Goal: Task Accomplishment & Management: Use online tool/utility

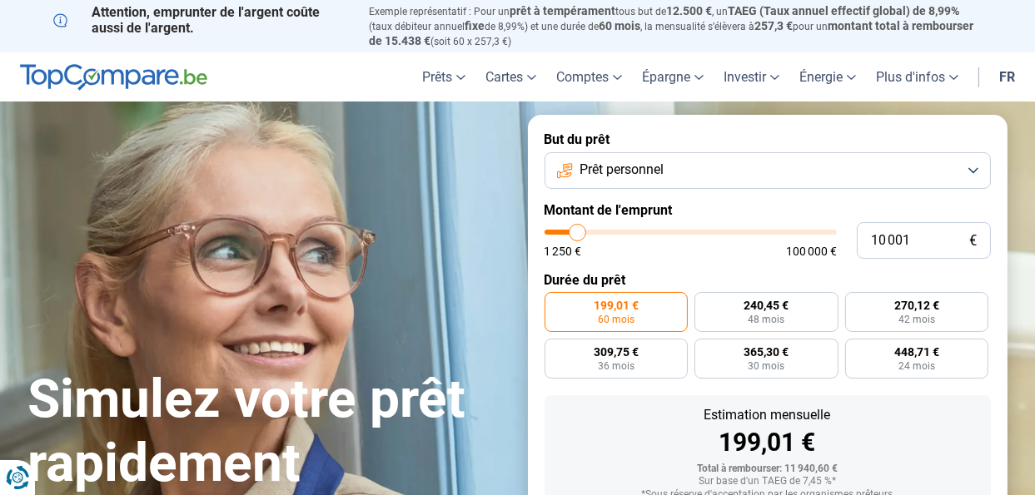
type input "12 500"
type input "12500"
type input "13 500"
type input "13500"
type input "15 000"
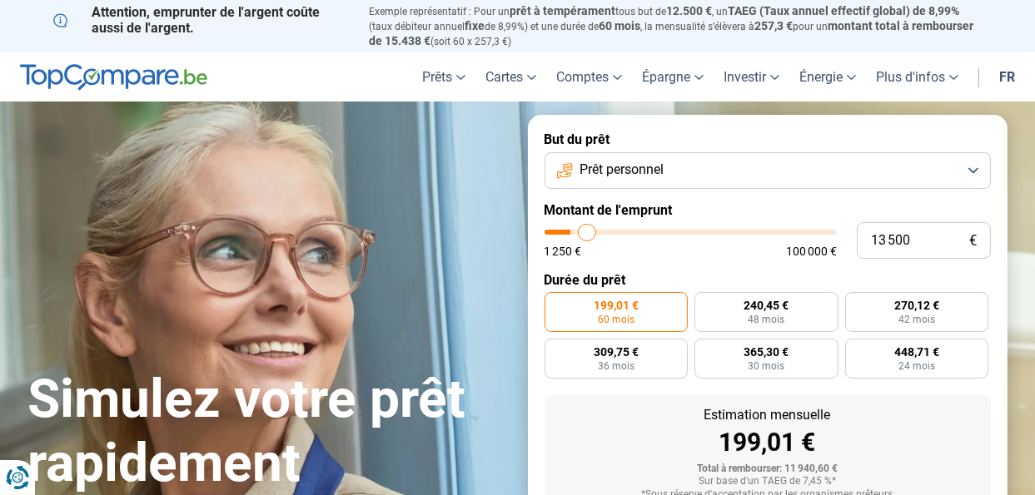
type input "15000"
type input "16 750"
type input "16750"
type input "17 500"
type input "17500"
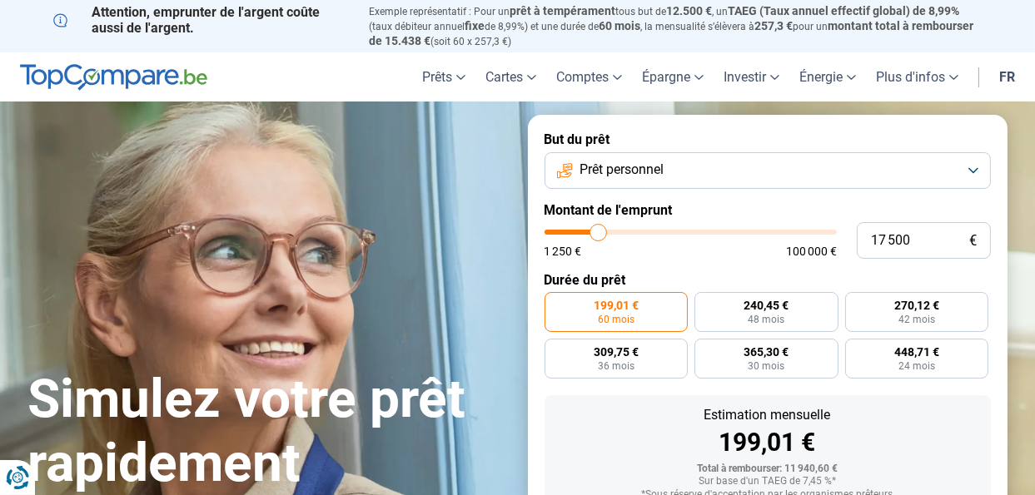
type input "18 500"
type input "18500"
type input "19 000"
type input "19000"
type input "19 500"
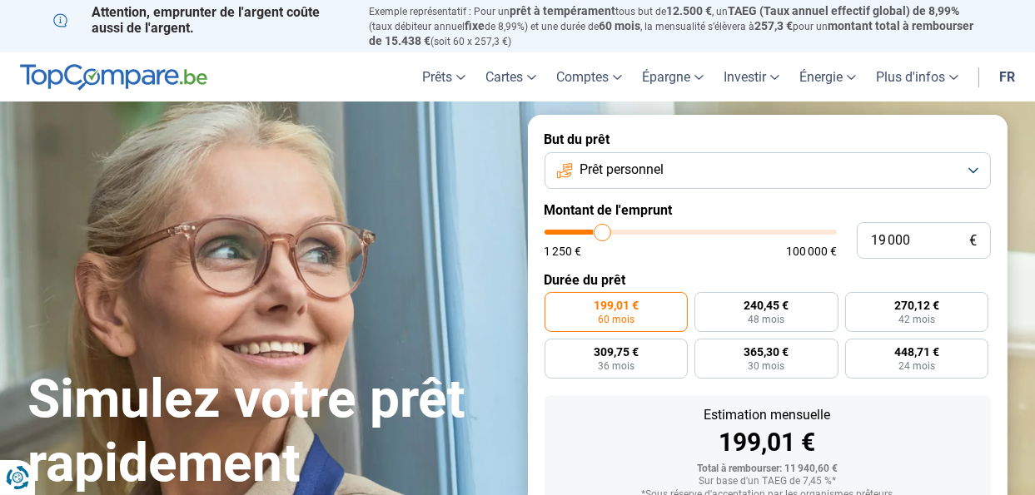
type input "19500"
type input "20 000"
type input "20000"
type input "21 000"
type input "21000"
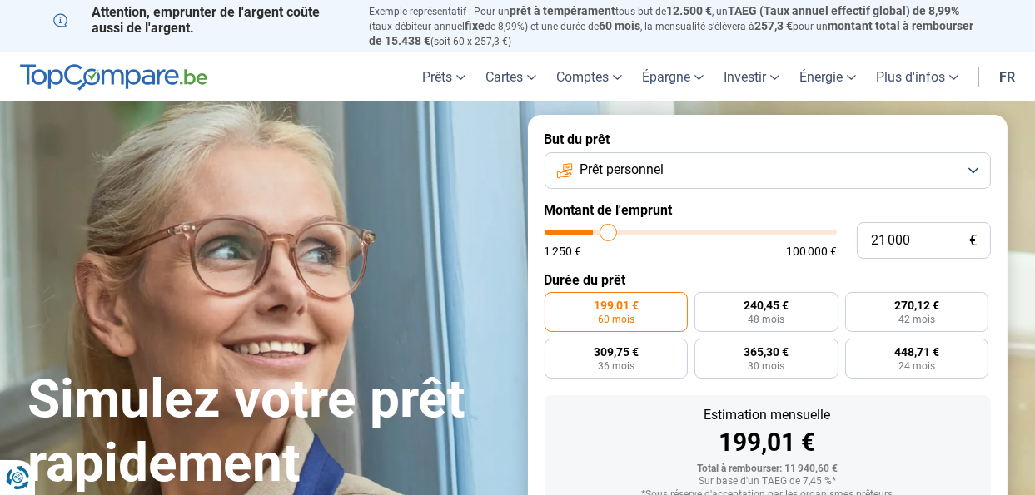
type input "21 250"
type input "21250"
type input "21 500"
type input "21500"
type input "22 250"
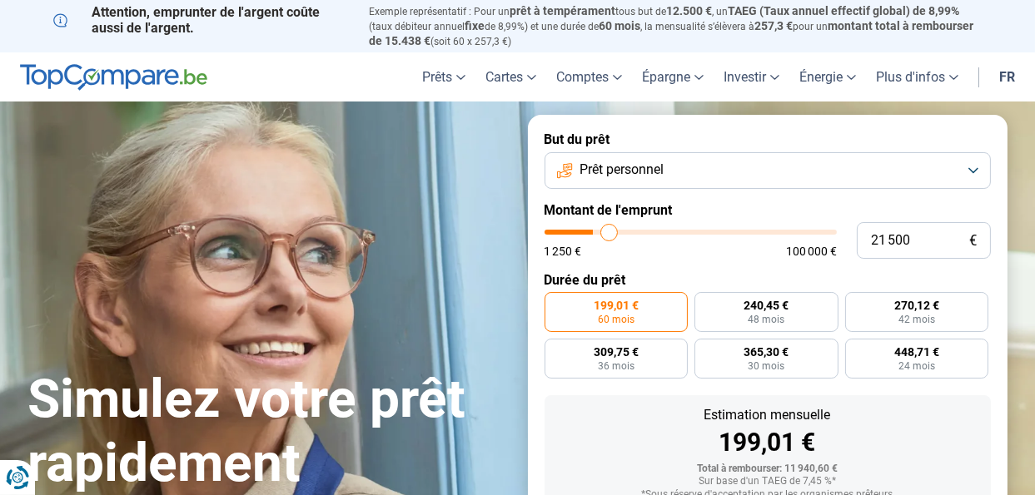
type input "22250"
type input "23 000"
type input "23000"
type input "24 250"
type input "24250"
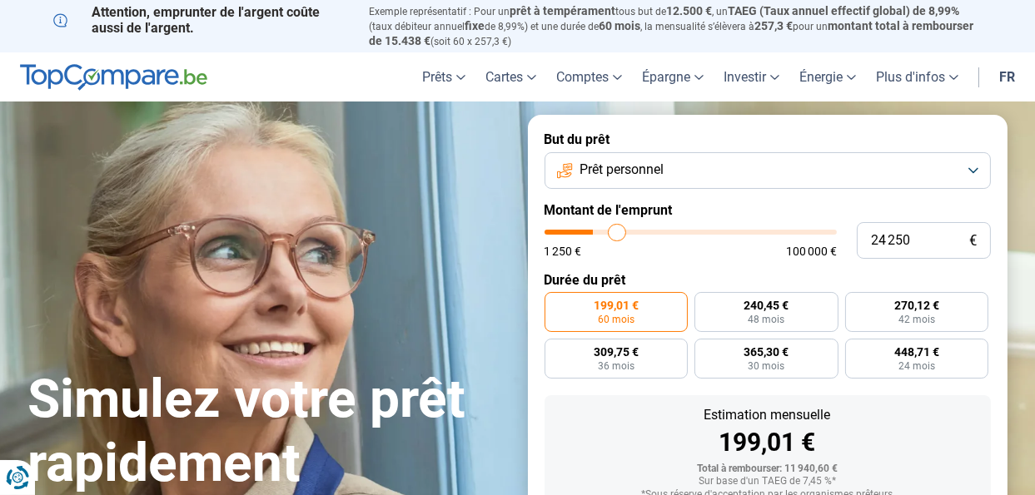
type input "25 250"
type input "25250"
type input "26 750"
type input "26750"
type input "28 250"
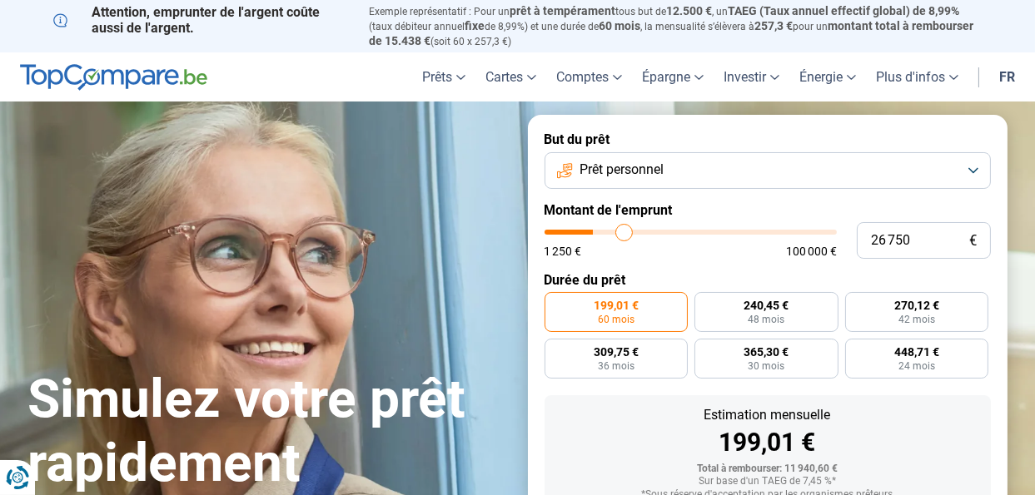
type input "28250"
type input "30 000"
type input "30000"
type input "32 000"
type input "32000"
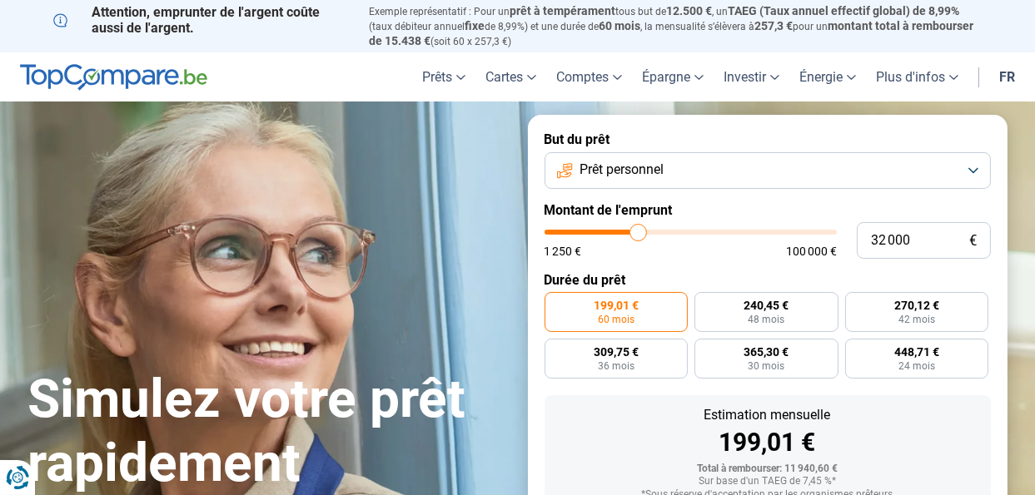
type input "35 250"
type input "35250"
type input "37 250"
type input "37250"
type input "38 750"
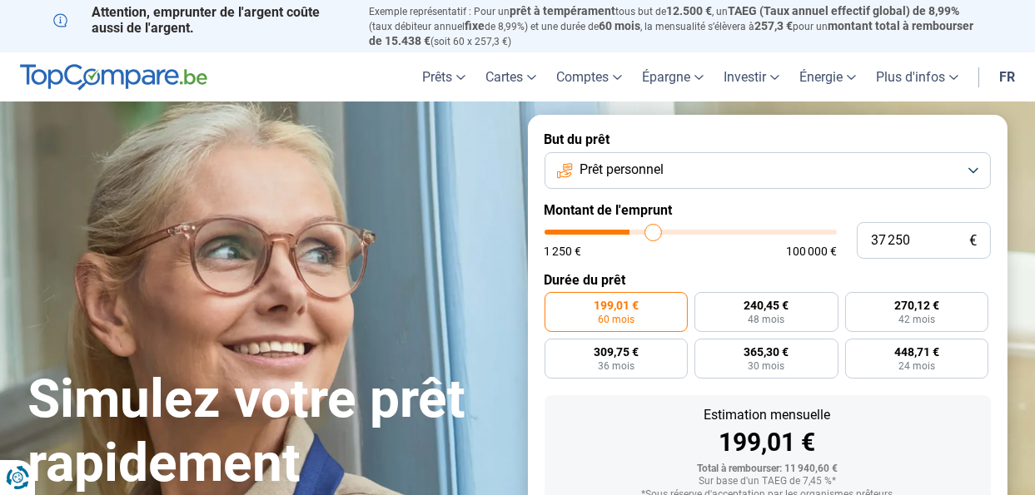
type input "38750"
type input "40 250"
type input "40250"
type input "42 250"
type input "42250"
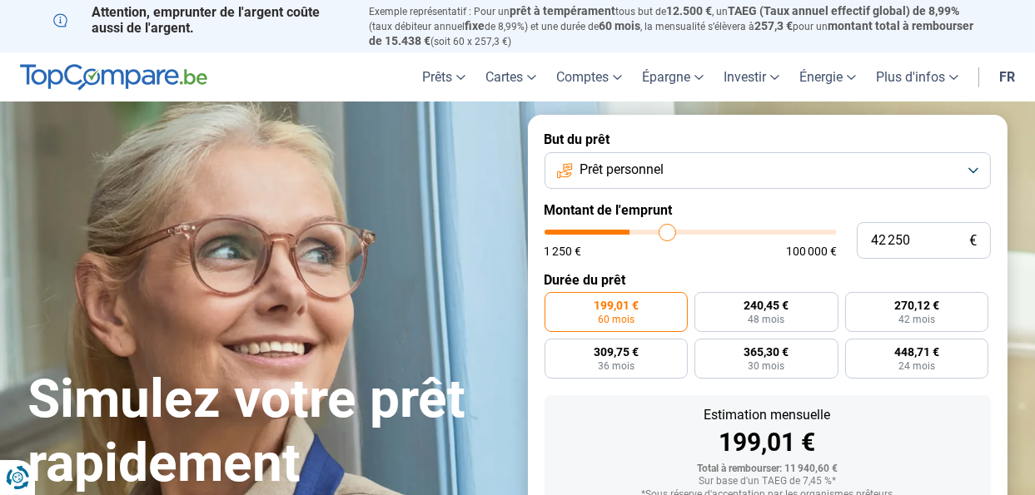
type input "44 000"
type input "44000"
type input "46 500"
type input "46500"
type input "48 750"
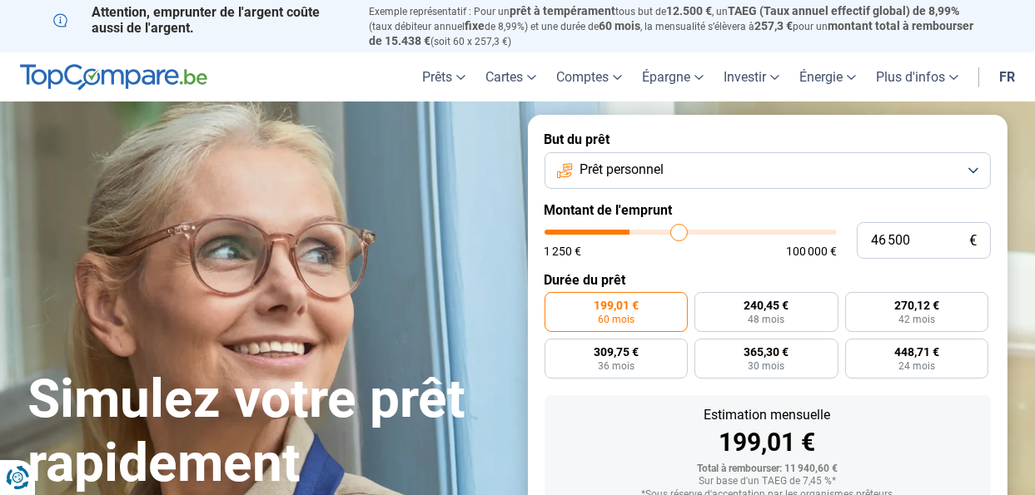
type input "48750"
type input "51 000"
type input "51000"
type input "52 500"
type input "52500"
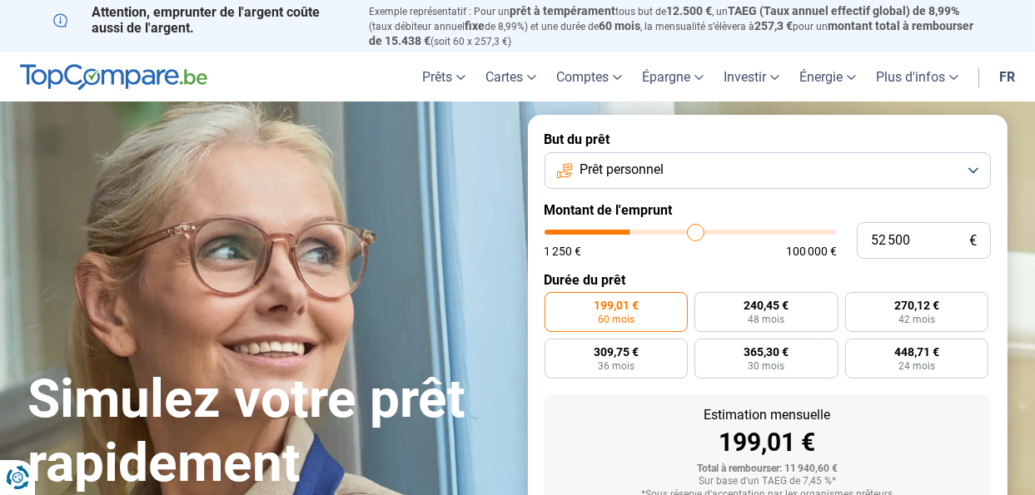
type input "54 000"
type input "54000"
type input "56 000"
type input "56000"
type input "58 750"
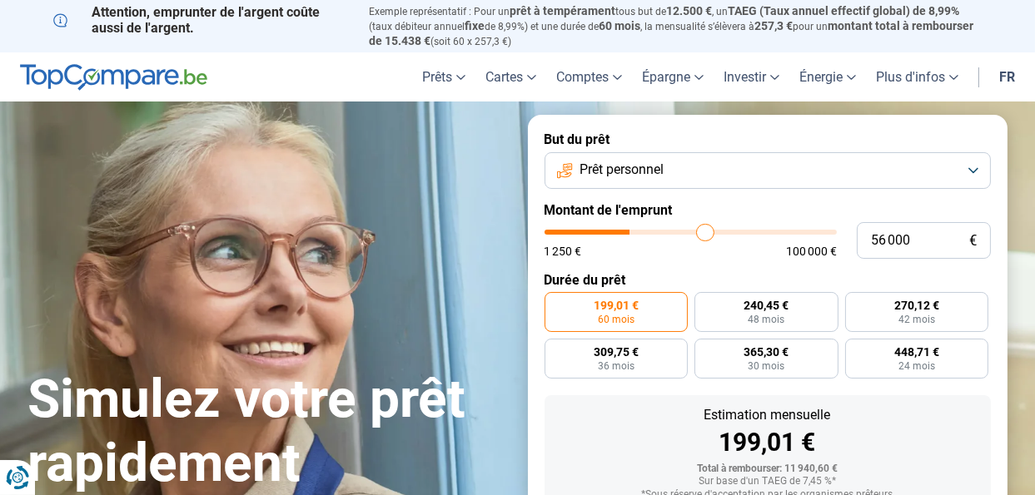
type input "58750"
type input "60 500"
type input "60500"
type input "62 250"
type input "62250"
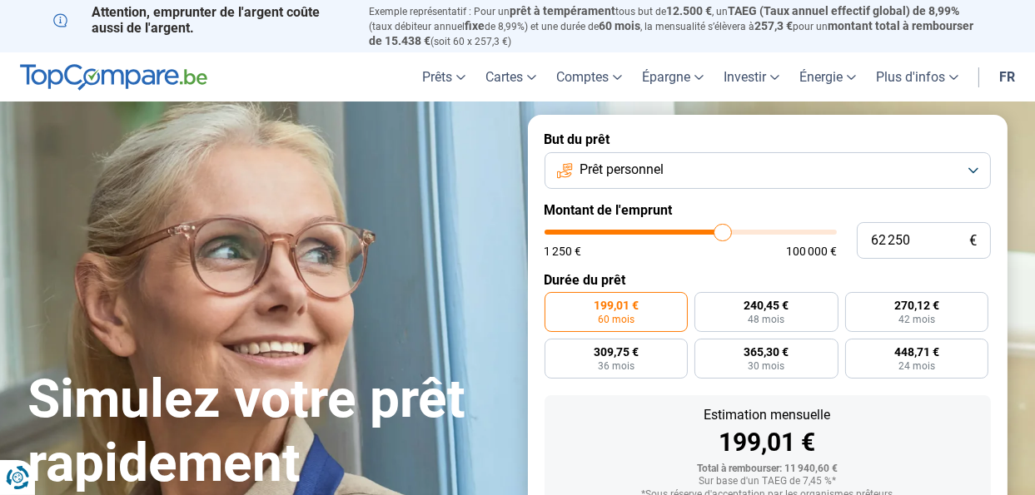
type input "63 750"
type input "63750"
type input "65 000"
type input "65000"
type input "66 500"
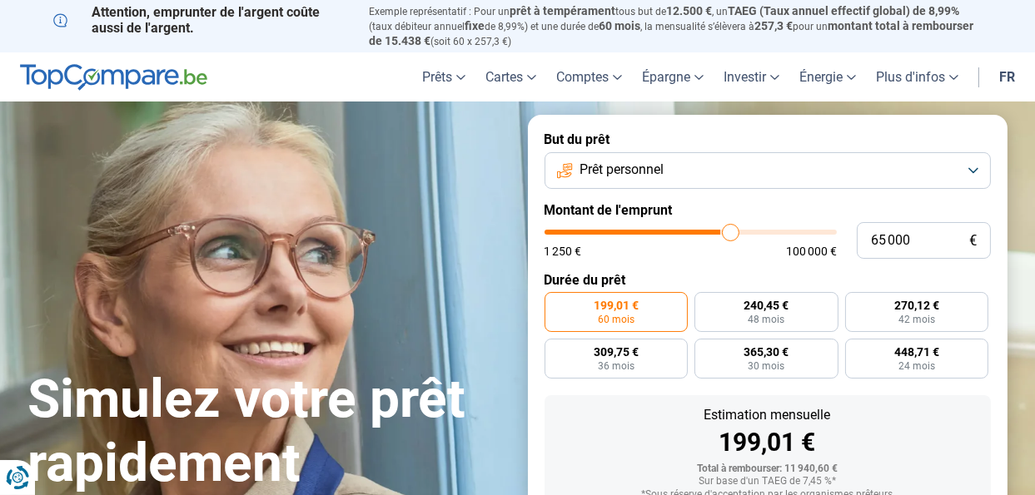
type input "66500"
type input "67 750"
type input "67750"
type input "69 000"
type input "69000"
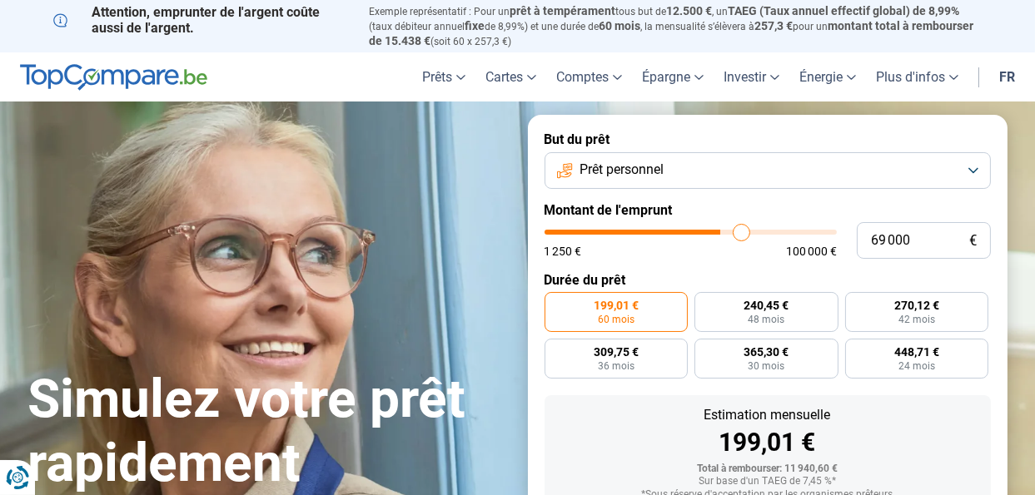
type input "70 000"
type input "70000"
type input "70 250"
type input "70250"
type input "70 750"
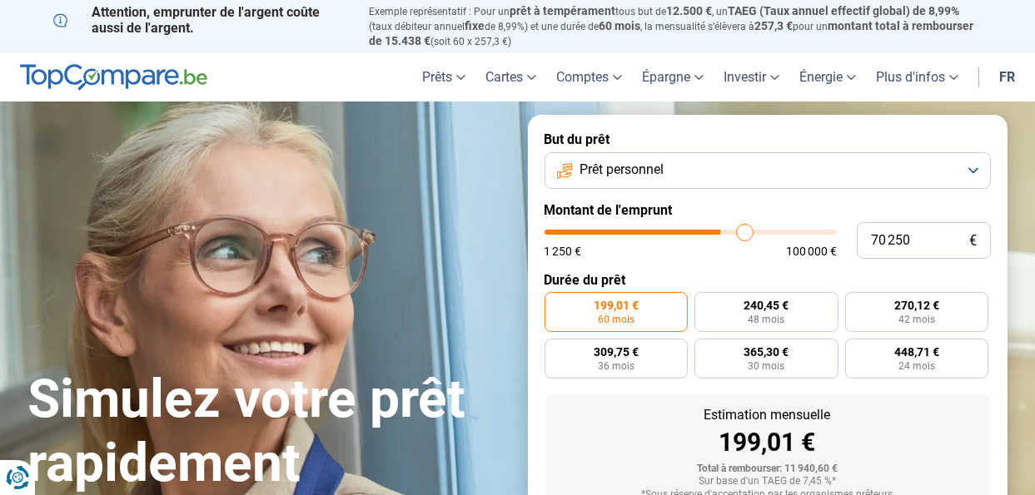
type input "70750"
type input "72 750"
type input "72750"
type input "75 000"
type input "75000"
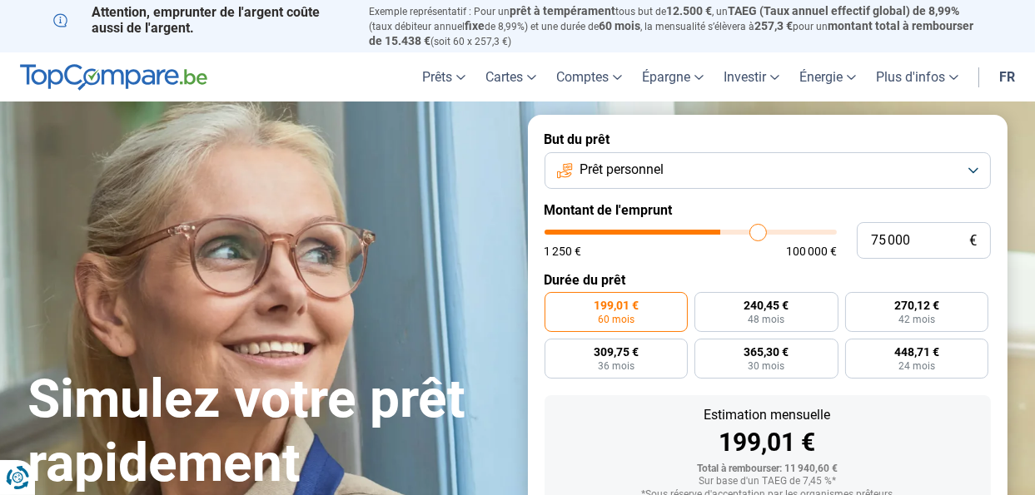
type input "76 500"
type input "76500"
type input "78 000"
type input "78000"
type input "78 750"
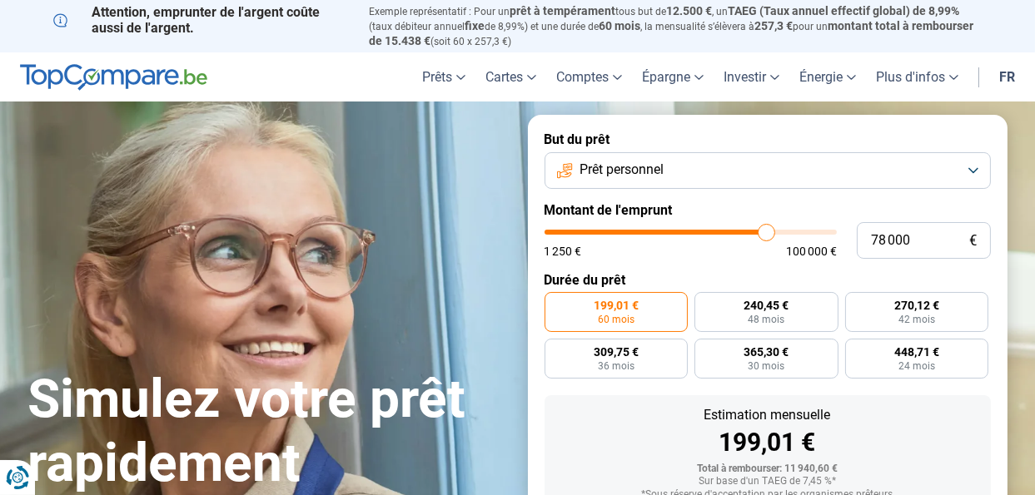
type input "78750"
type input "80 000"
type input "80000"
type input "80 500"
type input "80500"
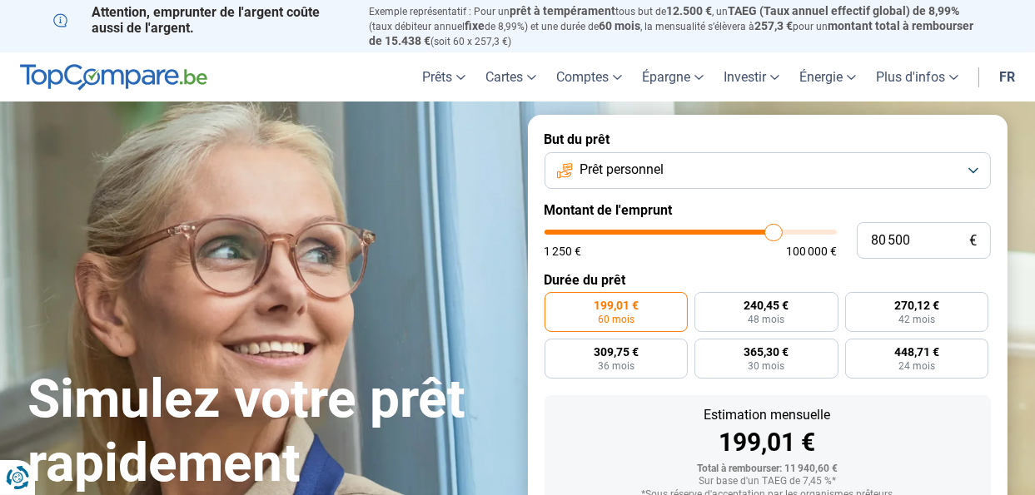
type input "81 250"
type input "81250"
type input "81 750"
type input "81750"
type input "82 250"
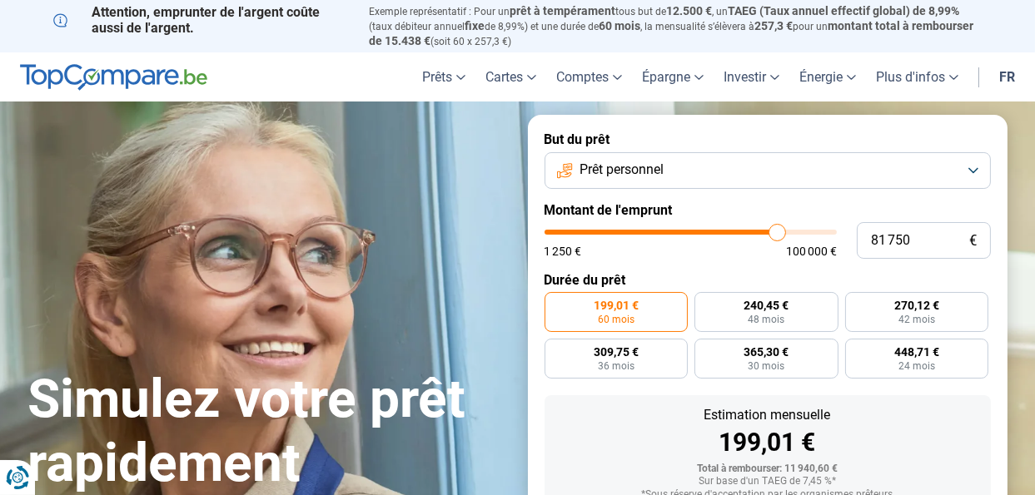
type input "82250"
type input "82 500"
type input "82500"
type input "82 750"
type input "82750"
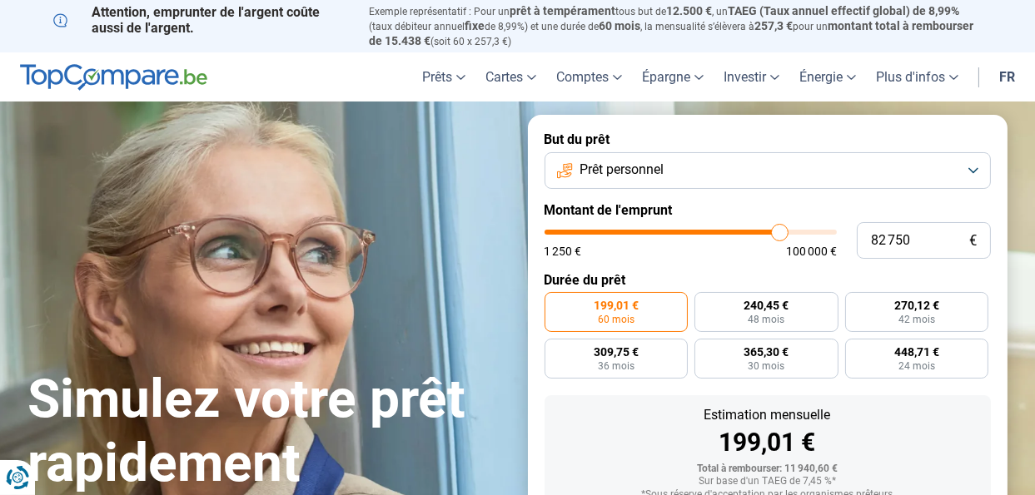
type input "83 250"
type input "83250"
type input "84 250"
type input "84250"
type input "85 750"
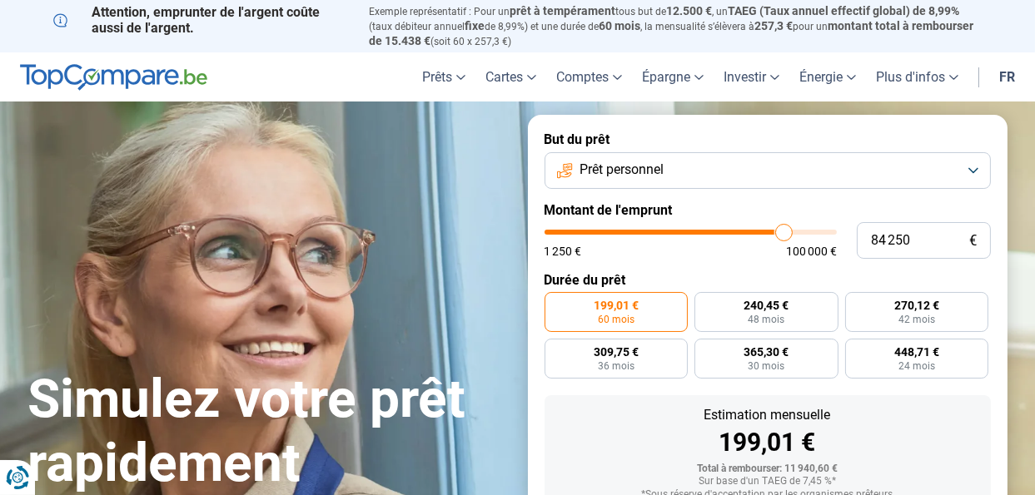
type input "85750"
type input "87 000"
type input "87000"
type input "88 000"
type input "88000"
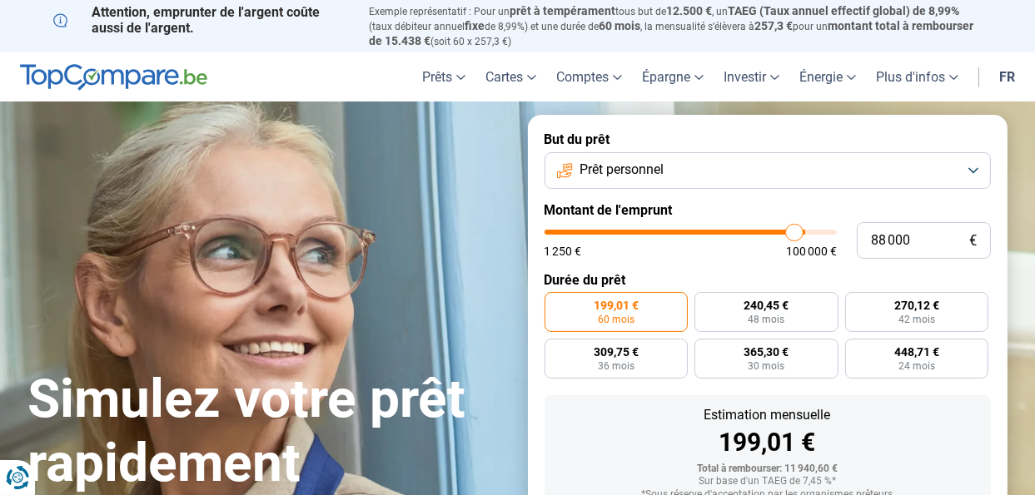
type input "89 250"
type input "89250"
type input "90 500"
type input "90500"
type input "91 000"
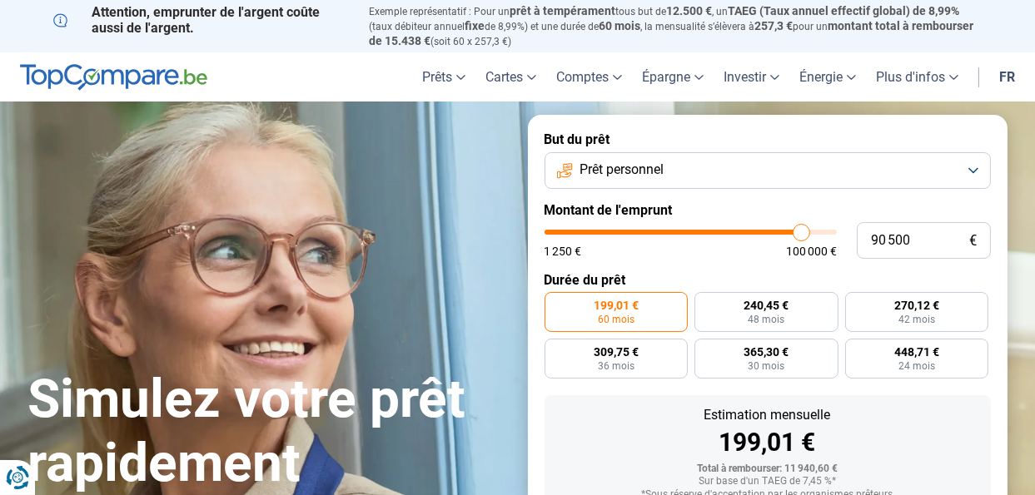
type input "91000"
type input "91 500"
type input "91500"
type input "91 750"
type input "91750"
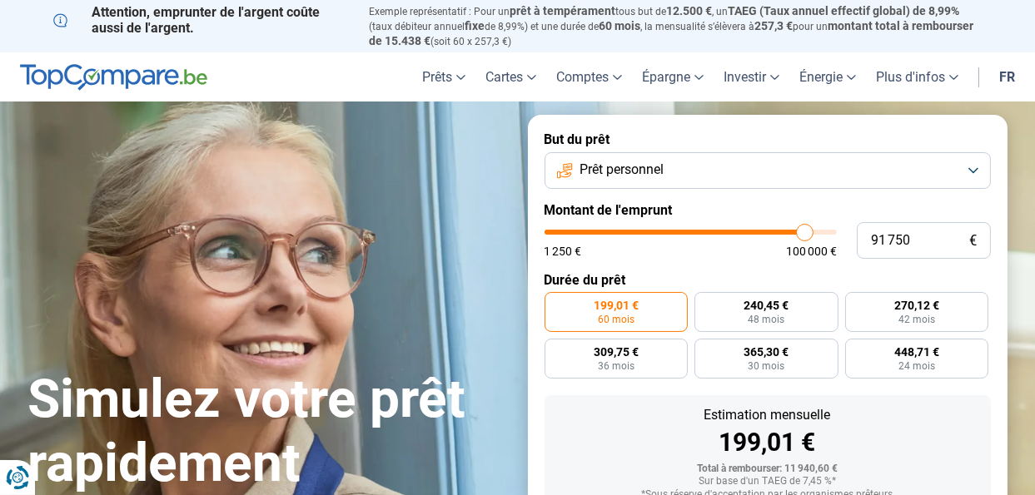
type input "92 250"
type input "92250"
type input "93 500"
type input "93500"
type input "94 750"
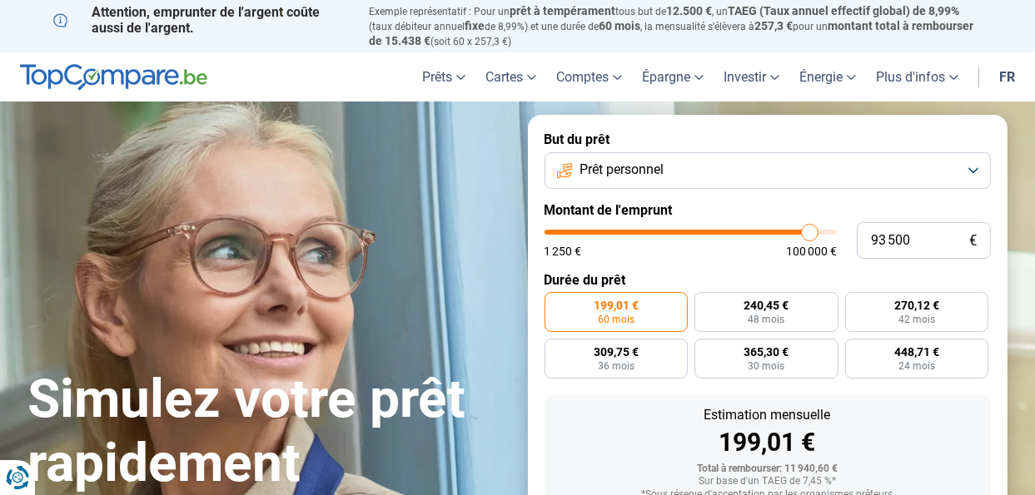
type input "94750"
type input "95 750"
type input "95750"
type input "96 750"
type input "96750"
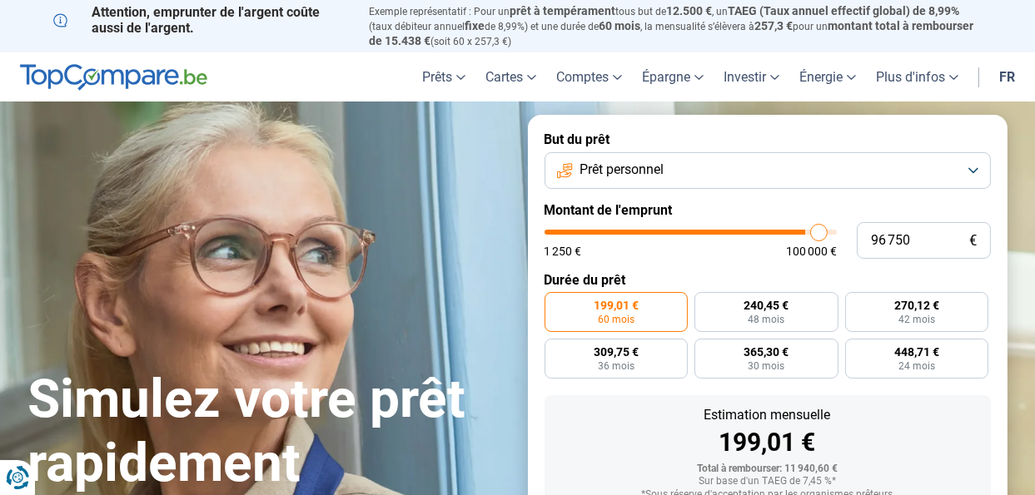
type input "97 750"
type input "97750"
type input "98 500"
type input "98500"
type input "98 750"
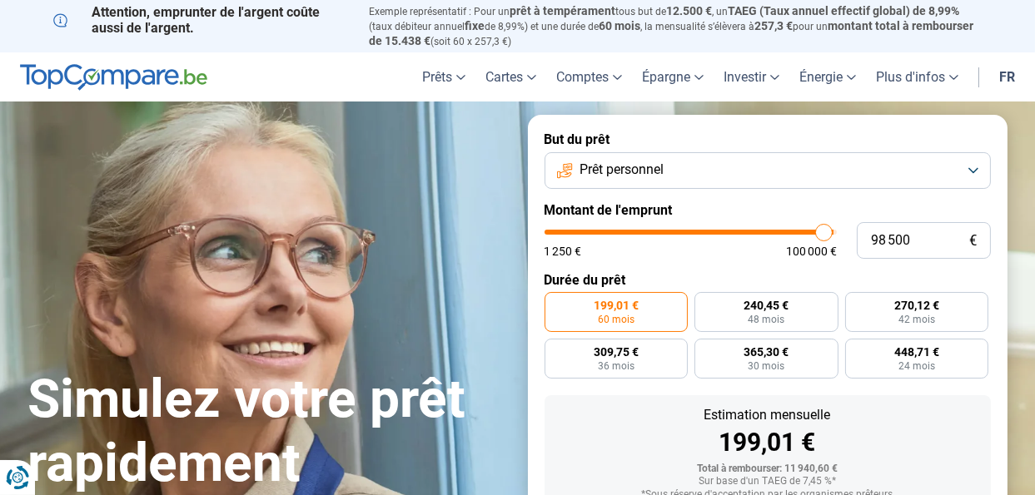
type input "98750"
type input "99 000"
type input "99000"
type input "99 500"
type input "99500"
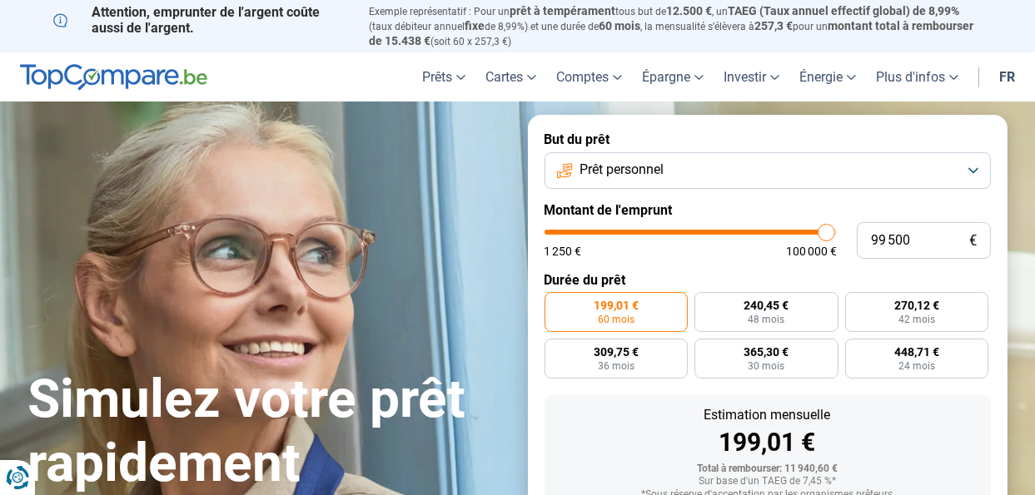
type input "100 000"
type input "100000"
type input "99 250"
type input "99250"
type input "97 250"
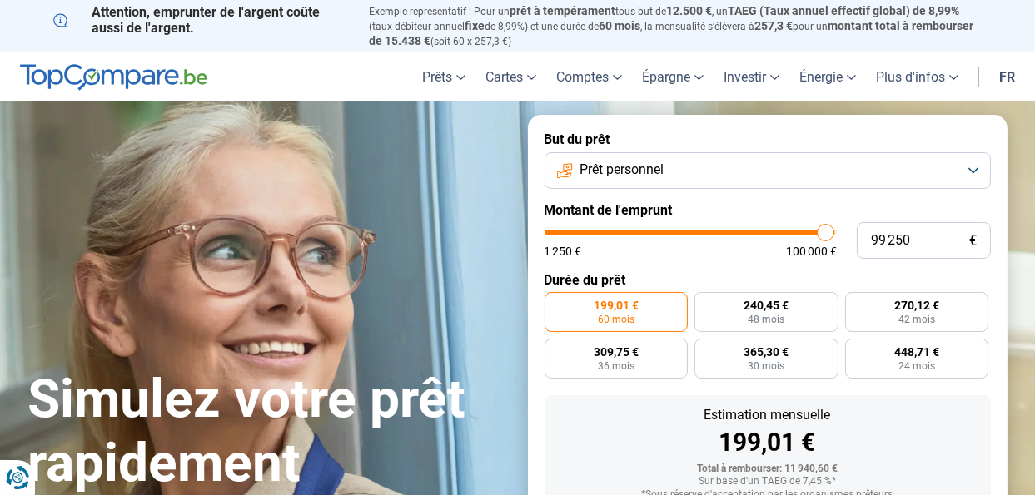
type input "97250"
type input "96 250"
type input "96250"
type input "95 750"
type input "95750"
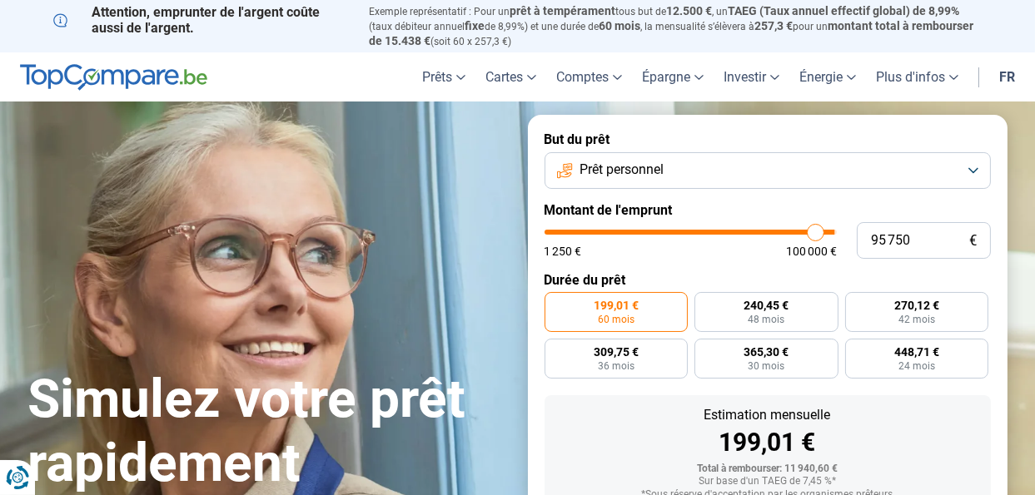
type input "94 500"
type input "94500"
type input "94 000"
type input "94000"
type input "93 250"
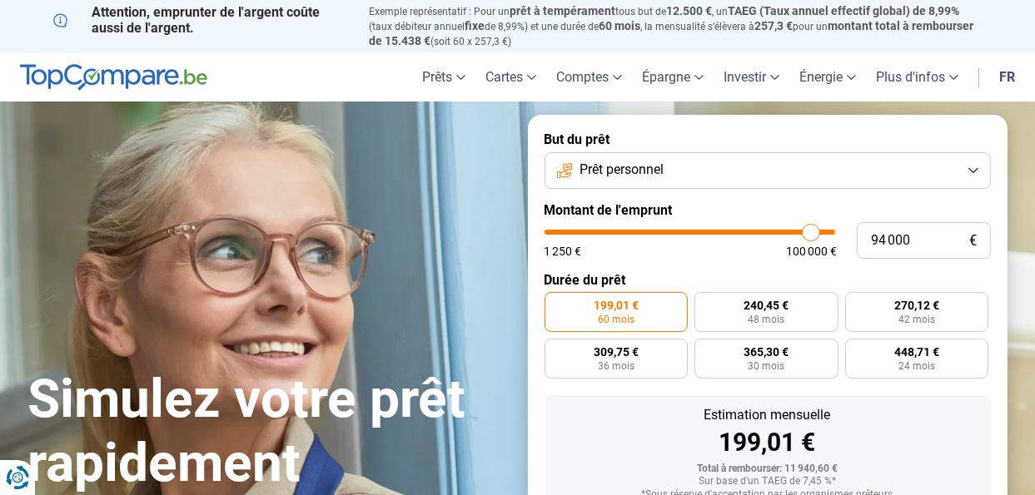
type input "93250"
type input "92 500"
type input "92500"
type input "91 750"
type input "91750"
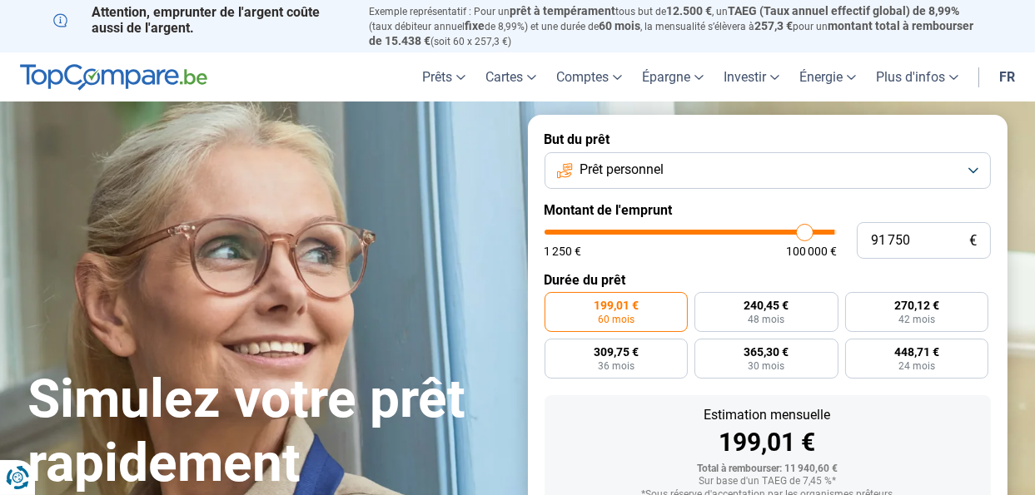
type input "91 000"
type input "91000"
type input "90 250"
type input "90250"
type input "89 500"
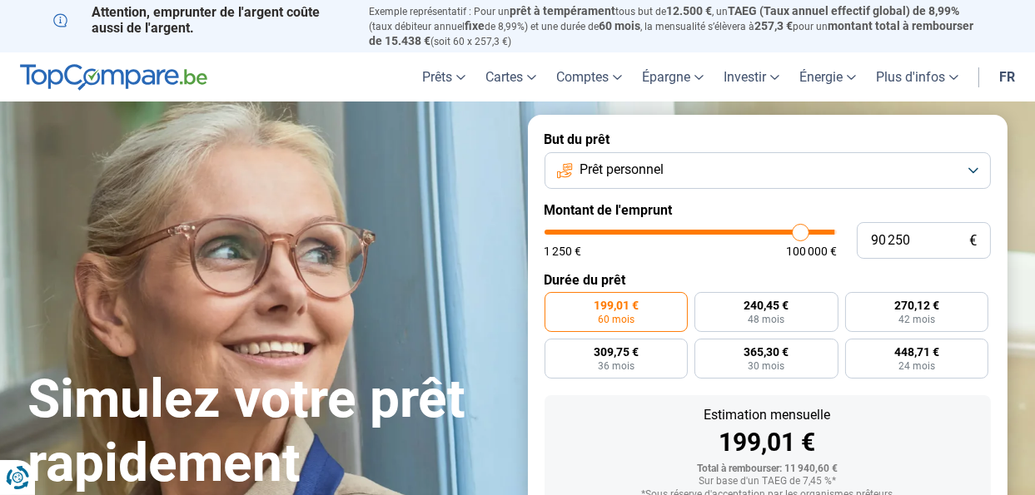
type input "89500"
type input "88 000"
type input "88000"
type input "86 750"
type input "86750"
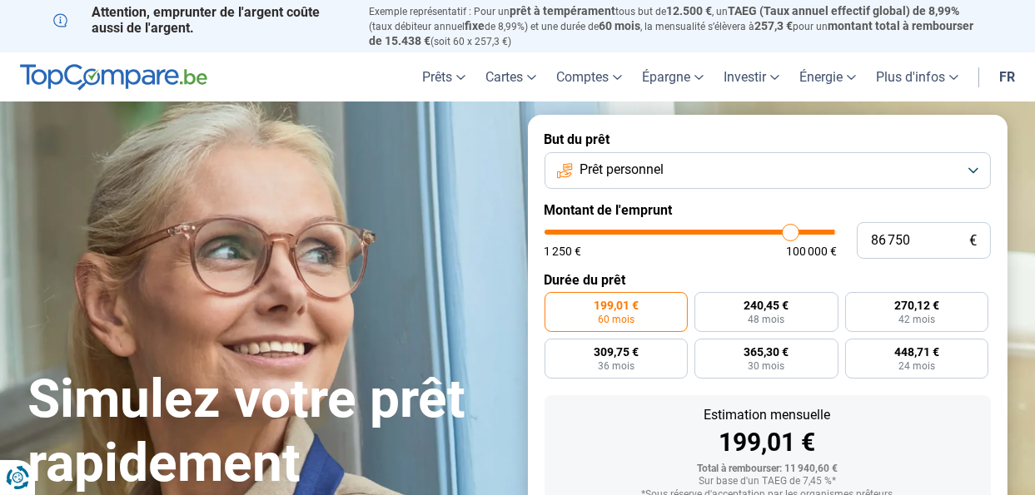
type input "85 500"
type input "85500"
type input "84 500"
type input "84500"
type input "84 250"
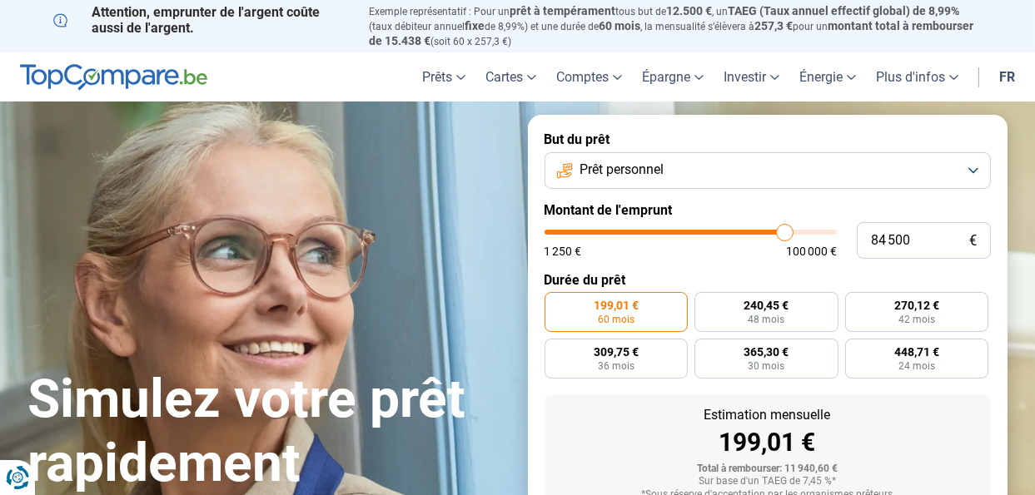
type input "84250"
type input "84 000"
type input "84000"
type input "83 750"
type input "83750"
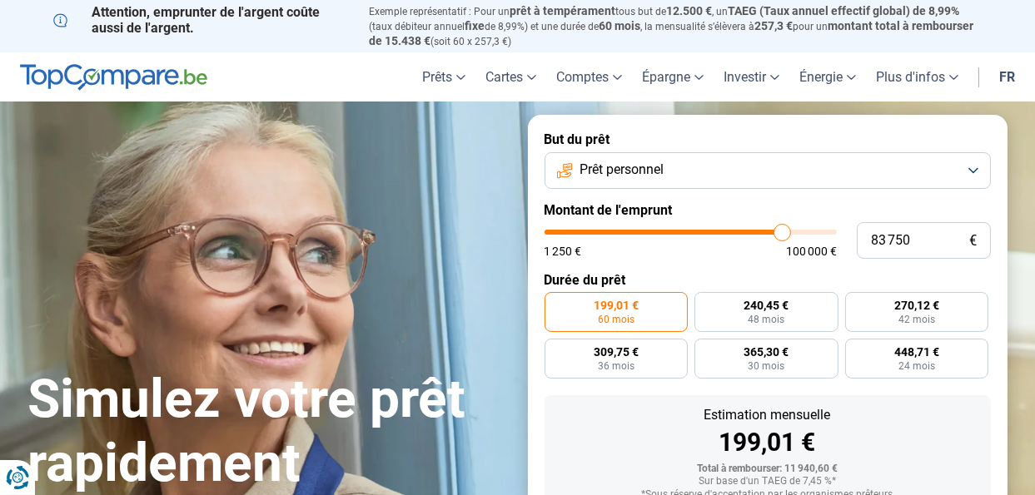
type input "83 250"
type input "83250"
type input "83 000"
type input "83000"
type input "82 250"
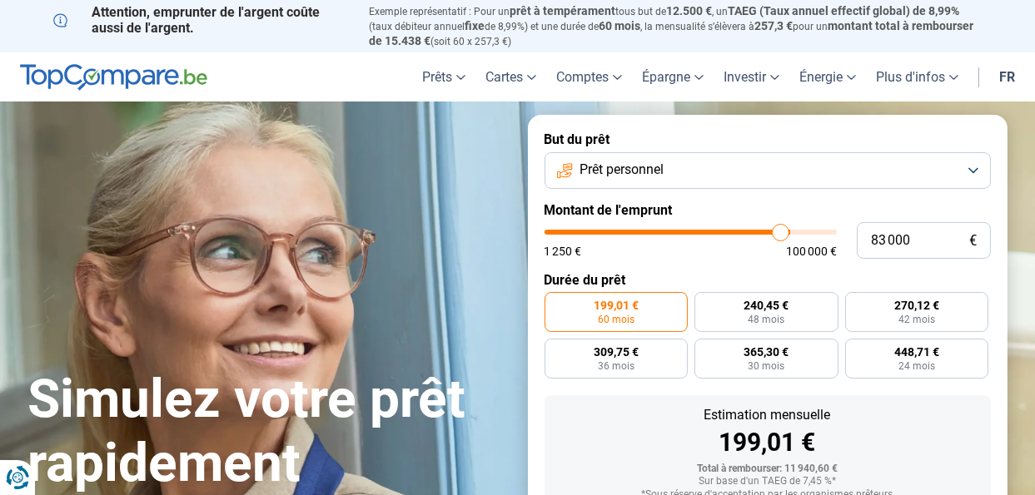
type input "82250"
type input "81 500"
type input "81500"
type input "81 000"
type input "81000"
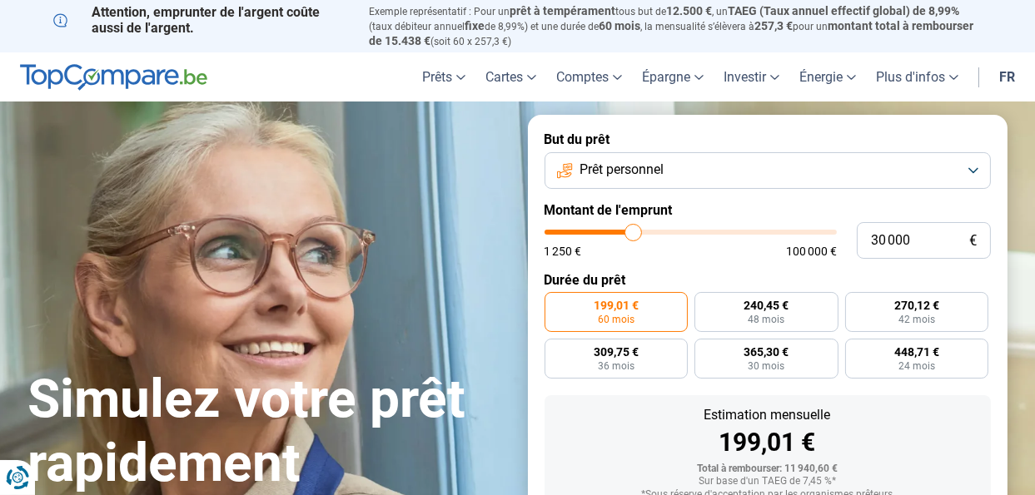
drag, startPoint x: 583, startPoint y: 232, endPoint x: 633, endPoint y: 243, distance: 51.1
click at [633, 235] on input "range" at bounding box center [691, 232] width 292 height 5
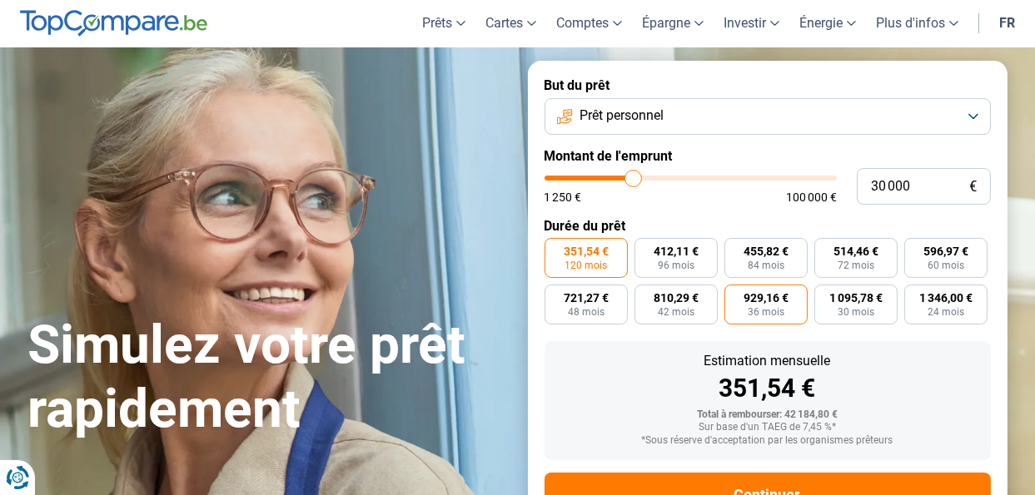
scroll to position [83, 0]
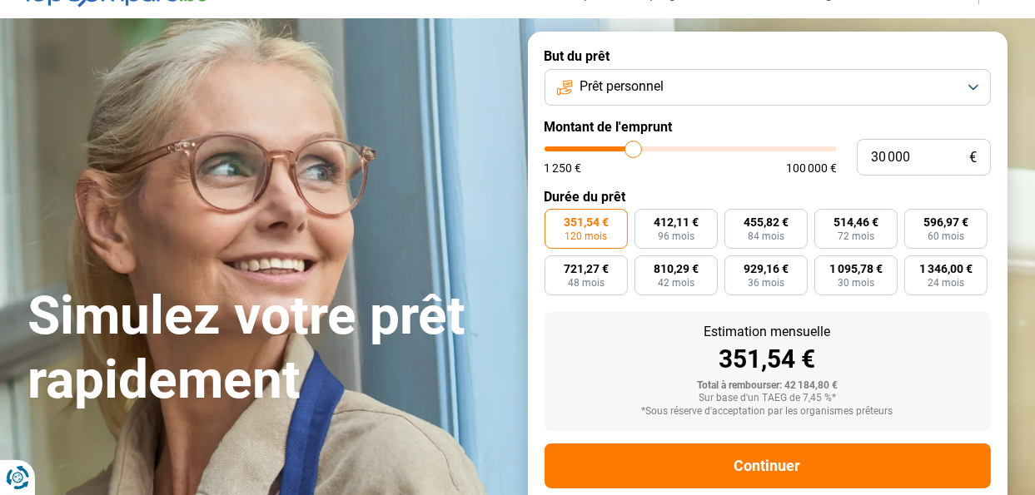
click at [974, 88] on button "Prêt personnel" at bounding box center [768, 87] width 446 height 37
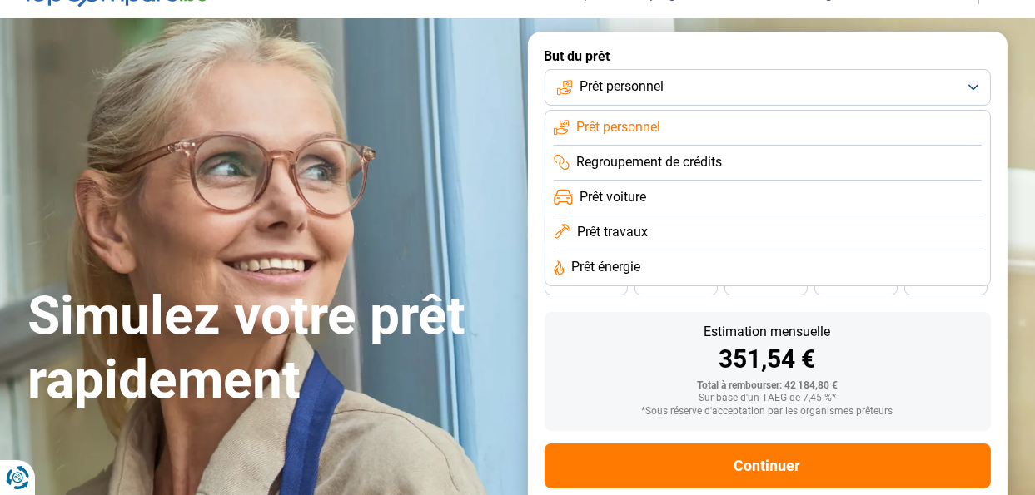
click at [659, 231] on li "Prêt travaux" at bounding box center [768, 233] width 428 height 35
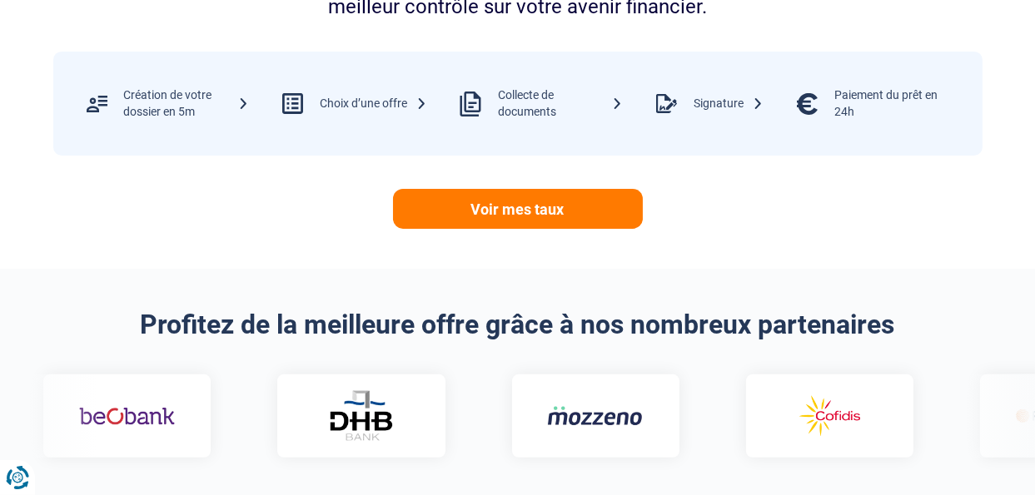
scroll to position [583, 0]
